Goal: Information Seeking & Learning: Learn about a topic

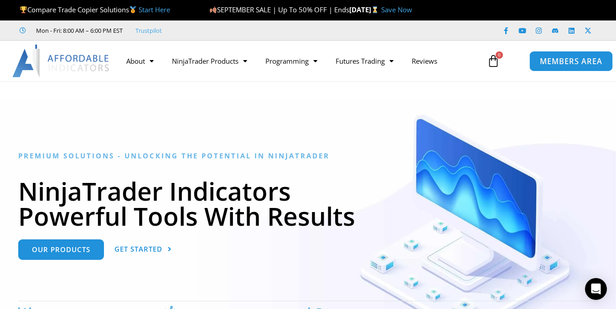
click at [548, 60] on span "MEMBERS AREA" at bounding box center [570, 61] width 62 height 8
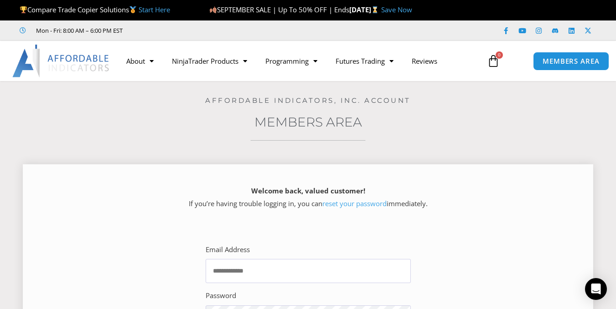
scroll to position [46, 0]
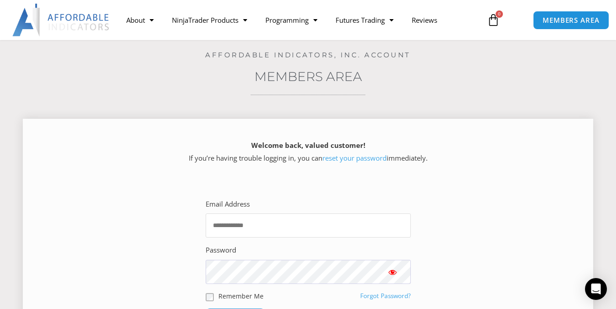
type input "**********"
click at [268, 232] on input "**********" at bounding box center [307, 226] width 205 height 24
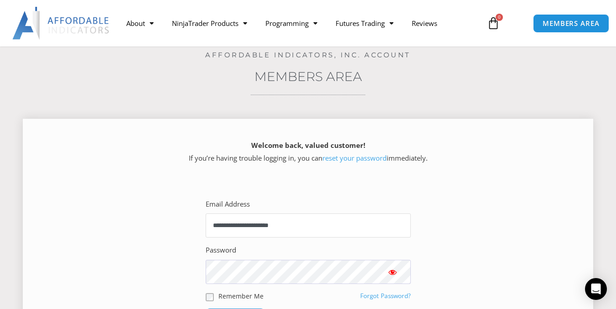
scroll to position [137, 0]
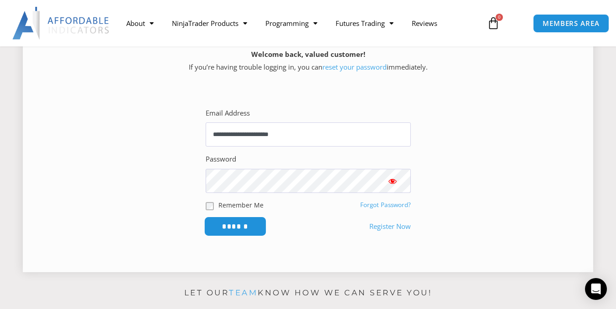
click at [251, 226] on input "******" at bounding box center [235, 227] width 62 height 20
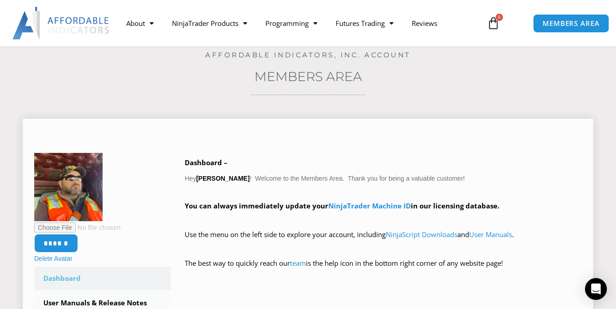
scroll to position [182, 0]
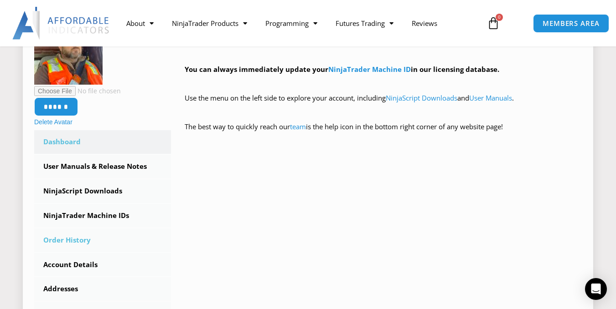
click at [67, 239] on link "Order History" at bounding box center [102, 241] width 137 height 24
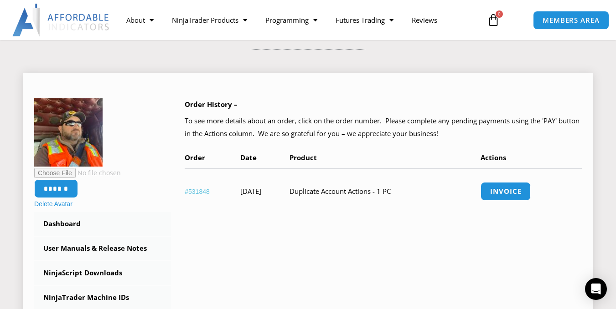
scroll to position [137, 0]
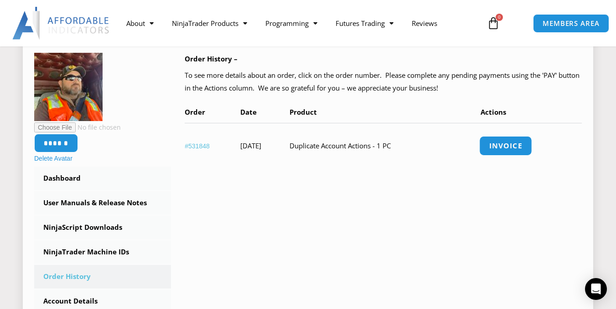
click at [505, 144] on link "Invoice" at bounding box center [505, 146] width 53 height 20
click at [197, 146] on link "#531848" at bounding box center [197, 146] width 25 height 7
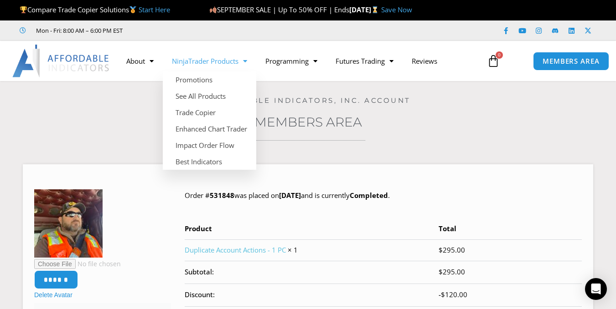
click at [218, 60] on link "NinjaTrader Products" at bounding box center [209, 61] width 93 height 21
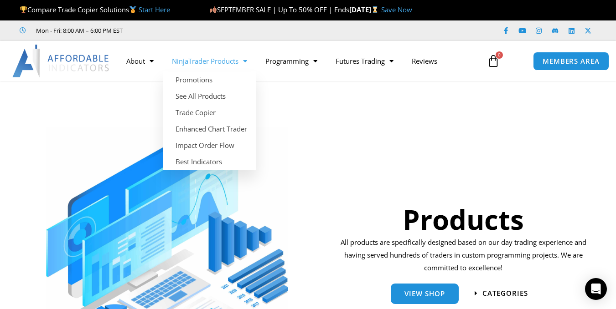
click at [211, 61] on link "NinjaTrader Products" at bounding box center [209, 61] width 93 height 21
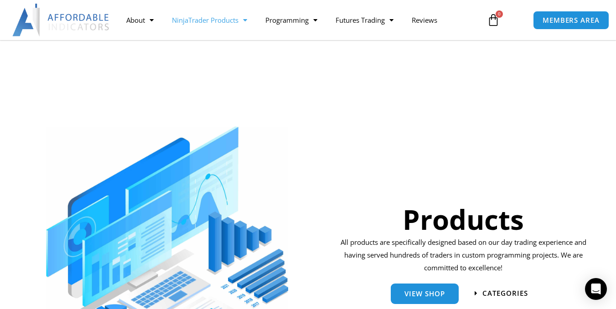
scroll to position [91, 0]
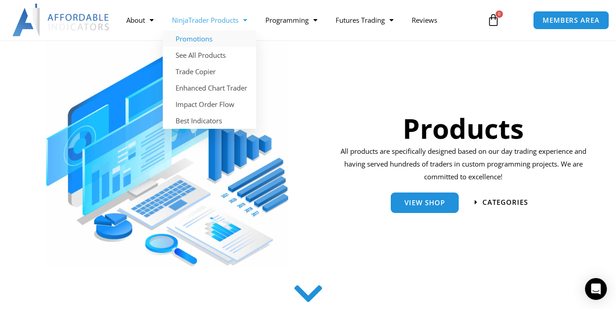
click at [192, 40] on link "Promotions" at bounding box center [209, 39] width 93 height 16
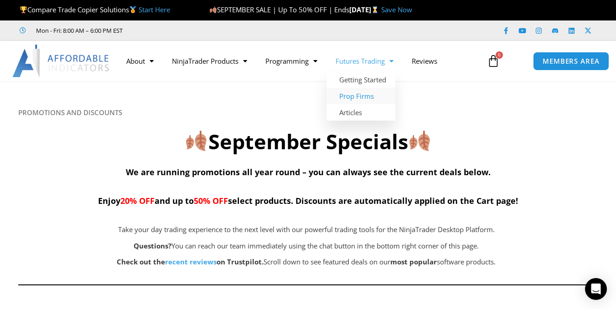
click at [364, 99] on link "Prop Firms" at bounding box center [360, 96] width 69 height 16
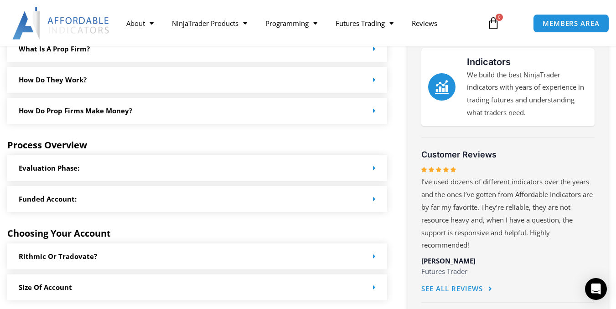
scroll to position [410, 0]
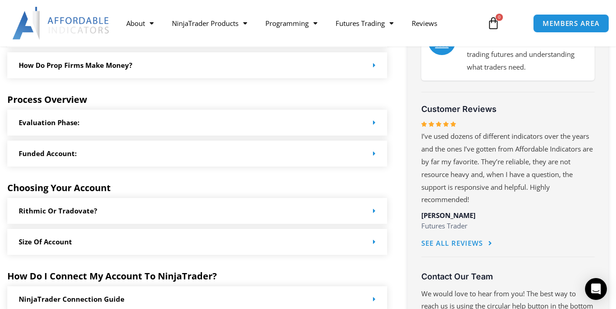
click at [60, 124] on link "Evaluation Phase:" at bounding box center [49, 122] width 61 height 9
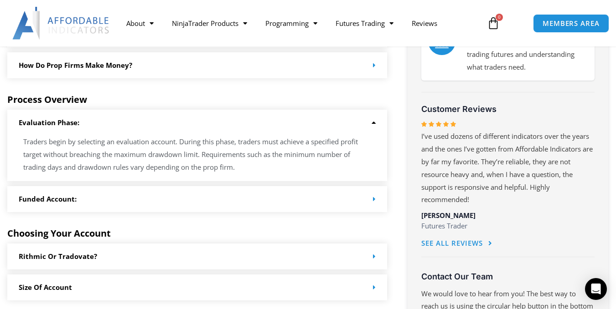
scroll to position [501, 0]
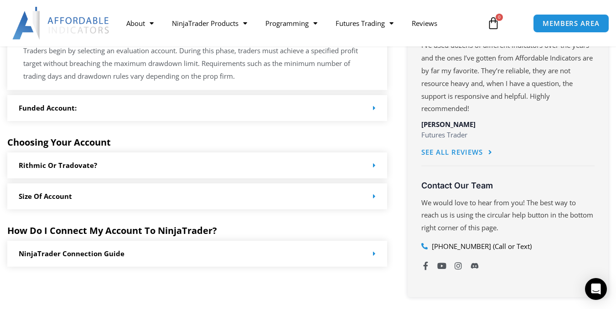
click at [70, 171] on div "Rithmic or Tradovate?" at bounding box center [197, 166] width 380 height 26
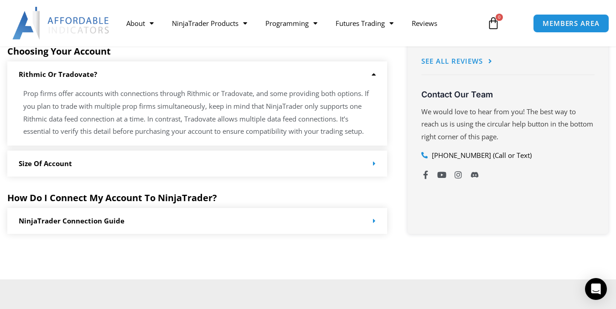
scroll to position [410, 0]
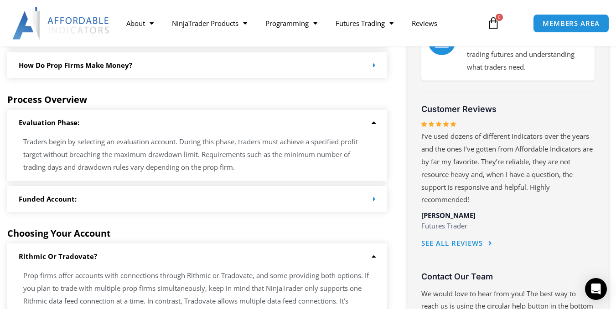
drag, startPoint x: 166, startPoint y: 73, endPoint x: 222, endPoint y: 89, distance: 57.8
drag, startPoint x: 222, startPoint y: 89, endPoint x: 539, endPoint y: 193, distance: 333.4
drag, startPoint x: 539, startPoint y: 193, endPoint x: 547, endPoint y: 240, distance: 47.6
click at [547, 240] on div "I’ve used dozens of different indicators over the years and the ones I’ve gotte…" at bounding box center [507, 195] width 173 height 154
